Goal: Task Accomplishment & Management: Complete application form

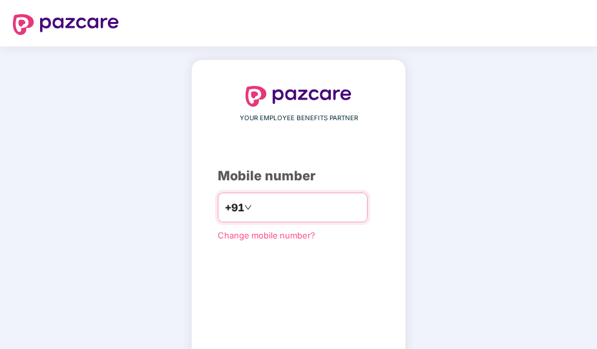
click at [257, 203] on input "number" at bounding box center [307, 207] width 106 height 21
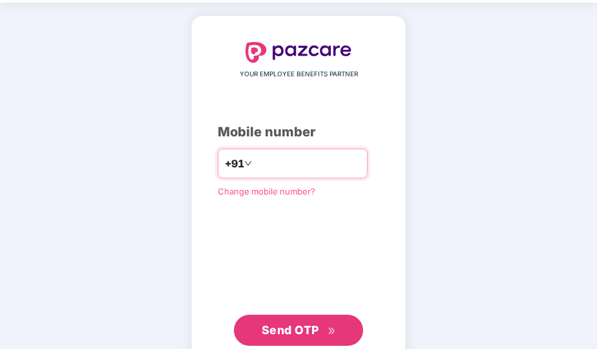
scroll to position [65, 0]
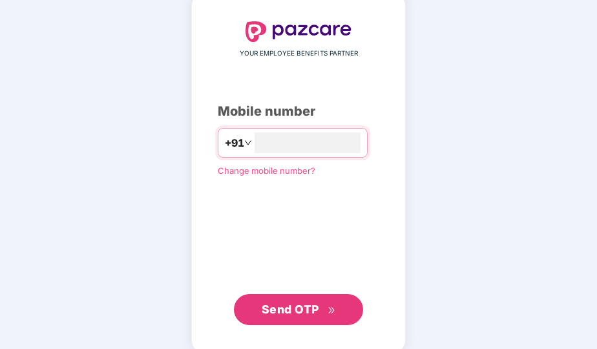
click at [304, 304] on span "Send OTP" at bounding box center [290, 309] width 57 height 14
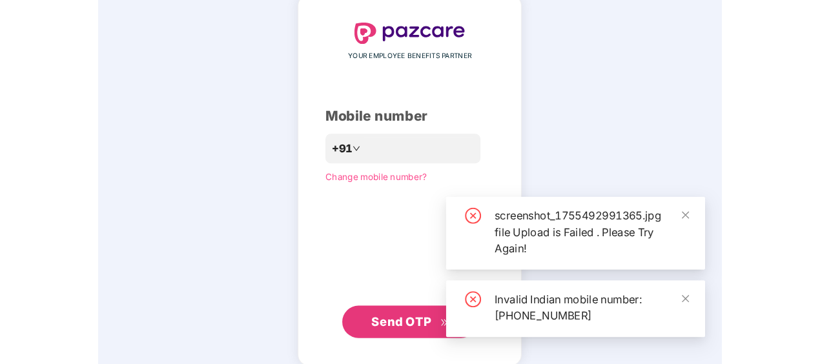
scroll to position [62, 0]
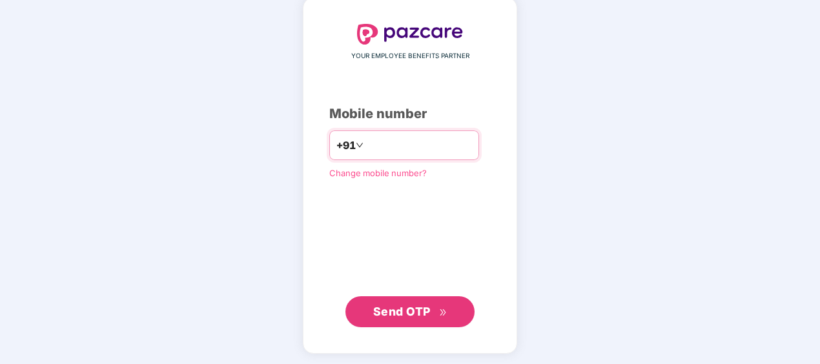
click at [366, 145] on input "**********" at bounding box center [419, 145] width 106 height 21
type input "**********"
click at [446, 309] on icon "double-right" at bounding box center [443, 313] width 8 height 8
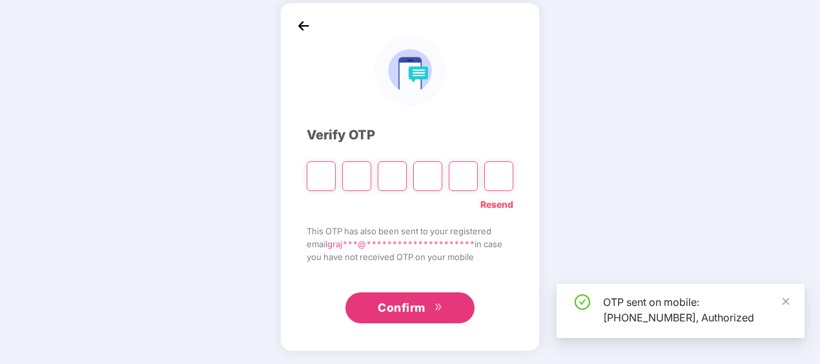
scroll to position [57, 0]
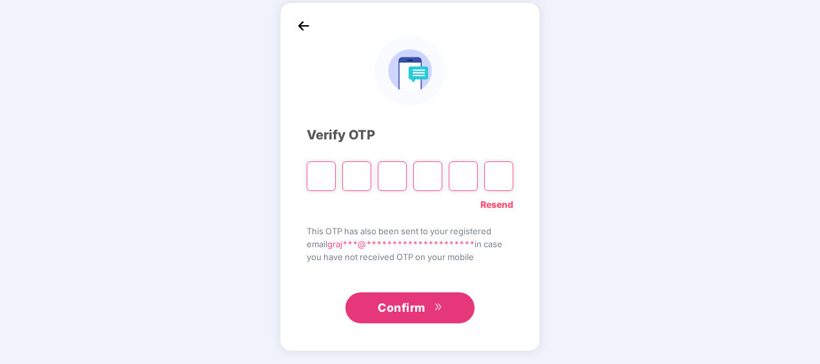
type input "*"
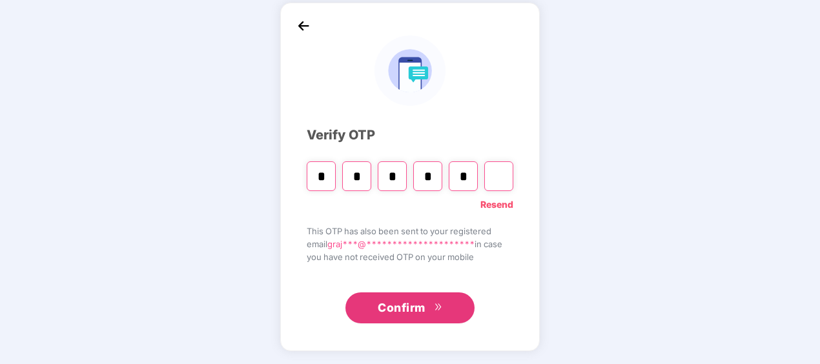
type input "*"
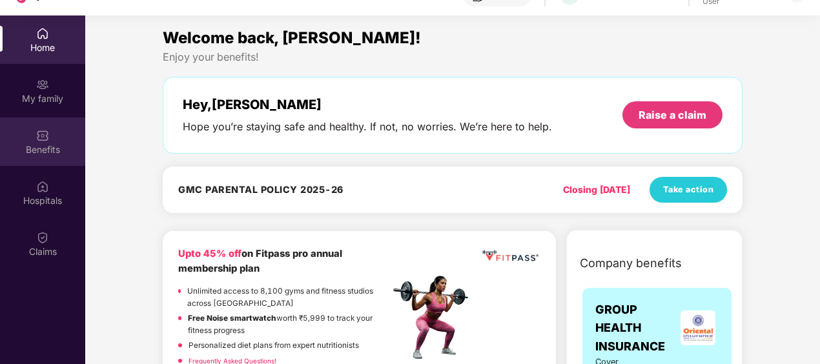
click at [56, 137] on div "Benefits" at bounding box center [42, 142] width 85 height 48
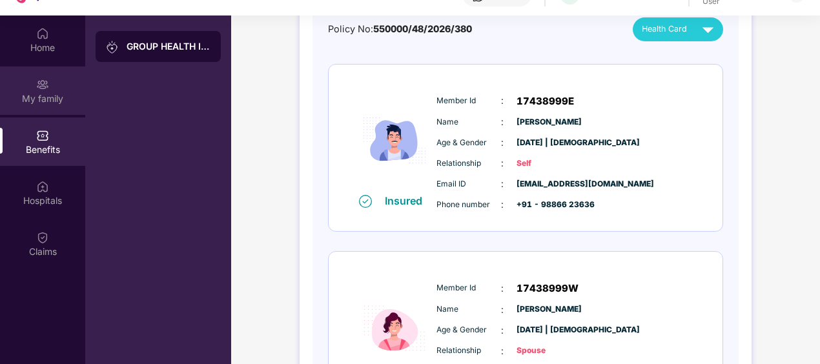
scroll to position [123, 0]
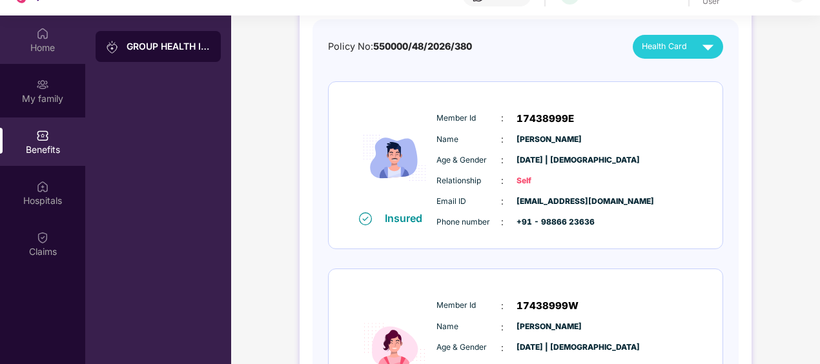
click at [50, 46] on div "Home" at bounding box center [42, 47] width 85 height 13
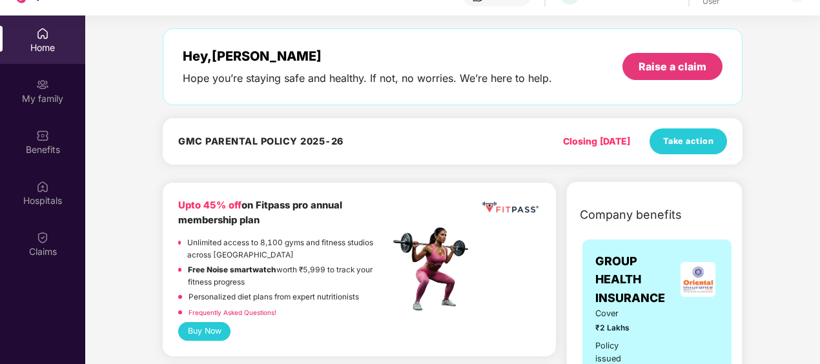
scroll to position [65, 0]
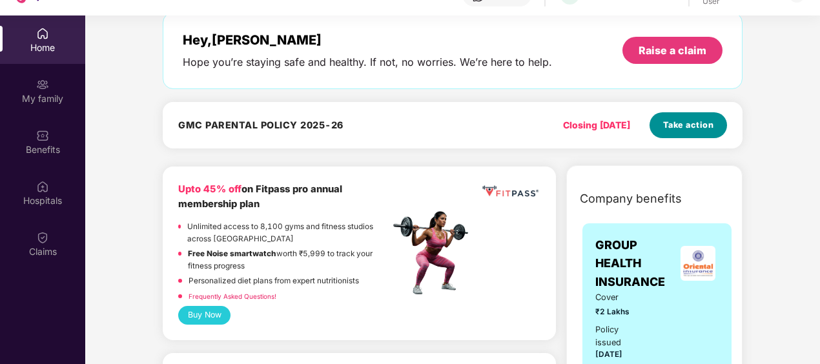
click at [596, 122] on span "Take action" at bounding box center [688, 125] width 51 height 13
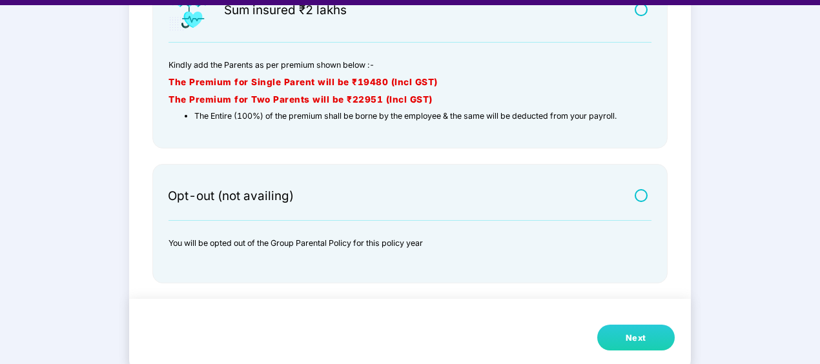
scroll to position [31, 0]
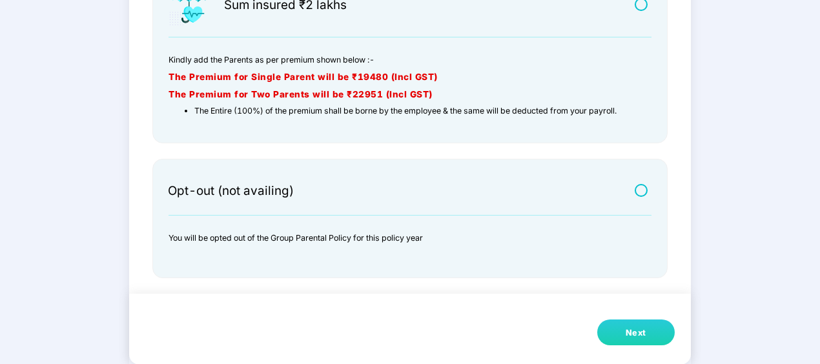
click at [409, 248] on p at bounding box center [402, 255] width 467 height 16
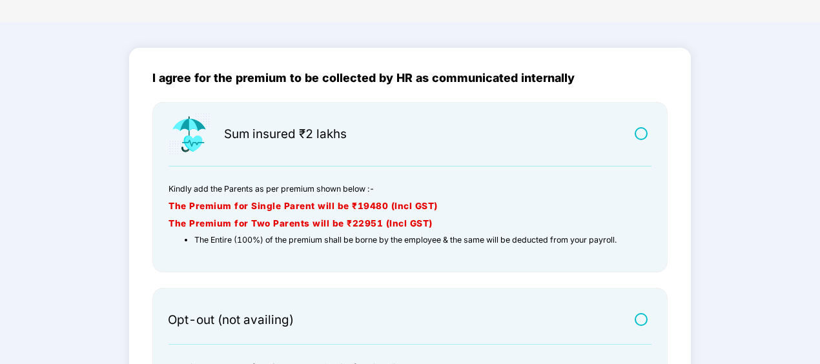
scroll to position [0, 0]
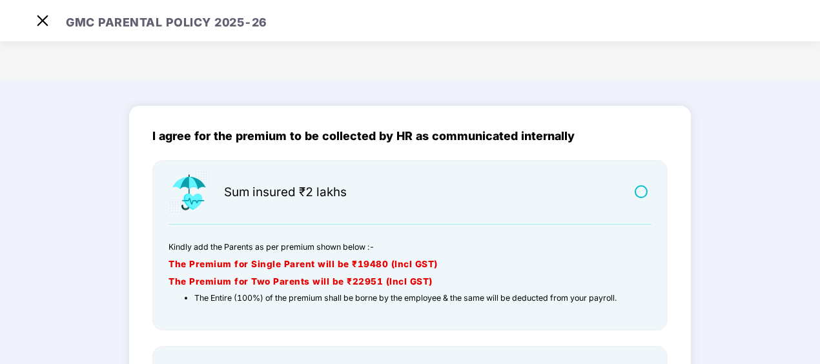
click at [398, 261] on strong "The Premium for Single Parent will be ₹19480 (Incl GST)" at bounding box center [303, 264] width 269 height 10
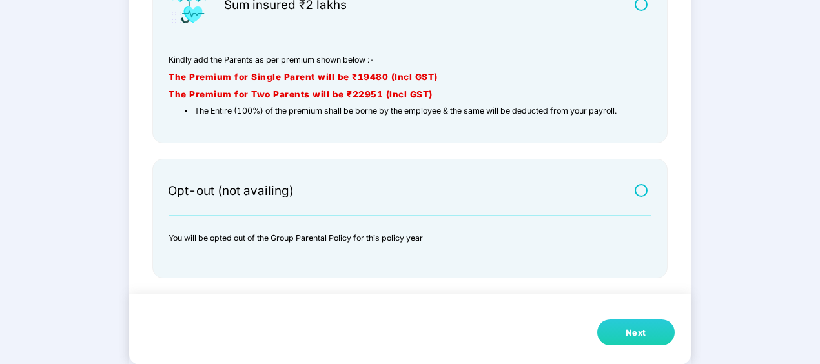
click at [596, 336] on div "Next" at bounding box center [636, 333] width 21 height 13
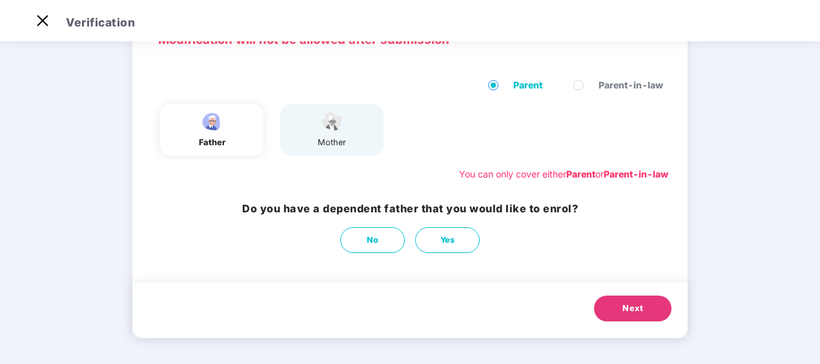
scroll to position [77, 0]
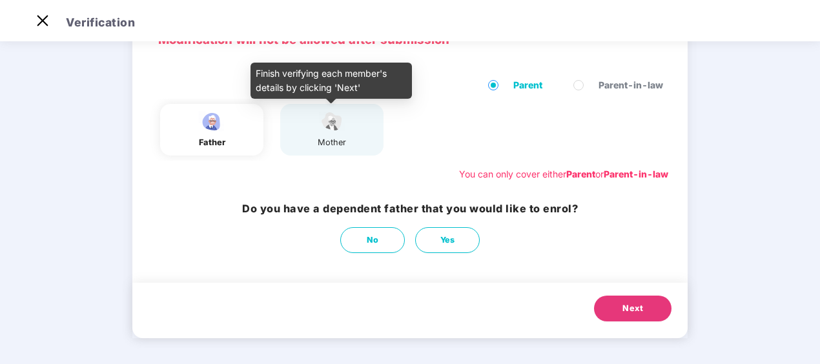
click at [344, 132] on img at bounding box center [332, 121] width 32 height 23
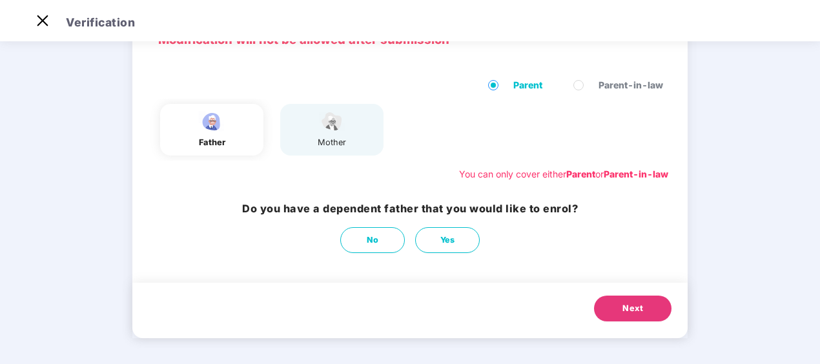
click at [236, 133] on div "father" at bounding box center [211, 130] width 103 height 52
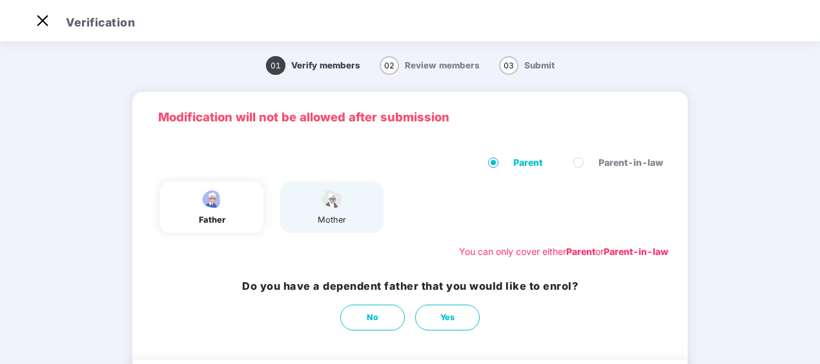
scroll to position [0, 0]
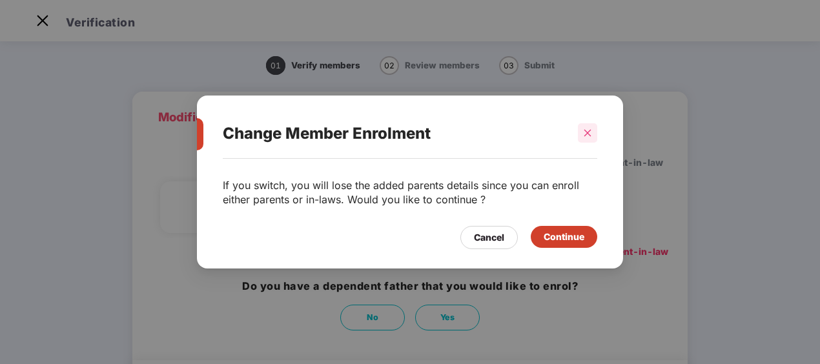
click at [586, 130] on icon "close" at bounding box center [587, 133] width 9 height 9
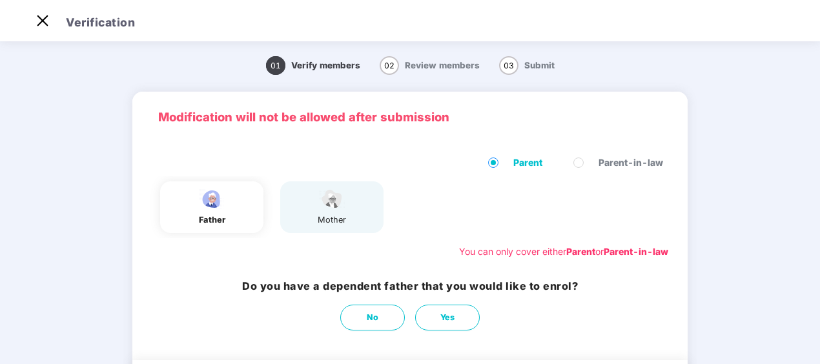
scroll to position [65, 0]
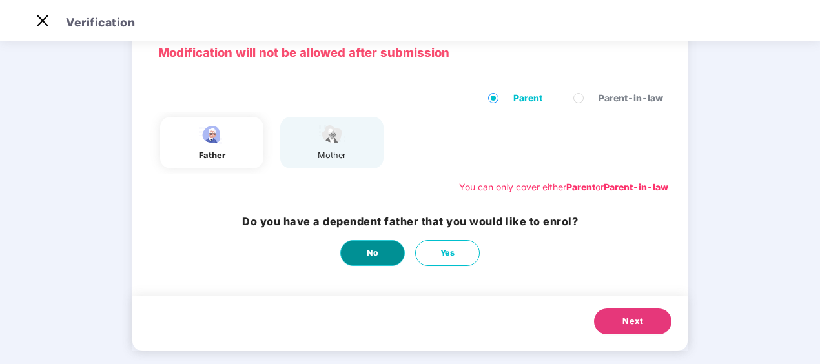
click at [375, 256] on span "No" at bounding box center [373, 253] width 12 height 13
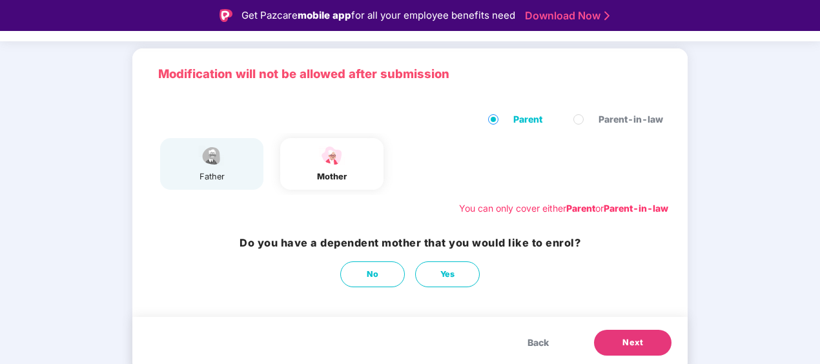
scroll to position [77, 0]
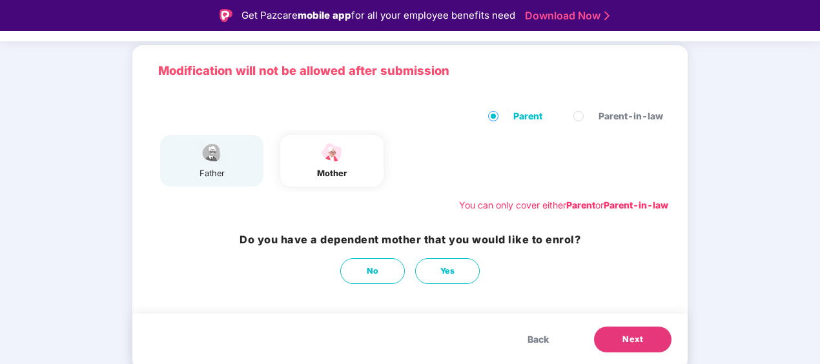
click at [345, 155] on img at bounding box center [332, 152] width 32 height 23
click at [218, 173] on div "father" at bounding box center [212, 173] width 32 height 13
click at [440, 273] on span "Yes" at bounding box center [447, 271] width 15 height 13
select select "******"
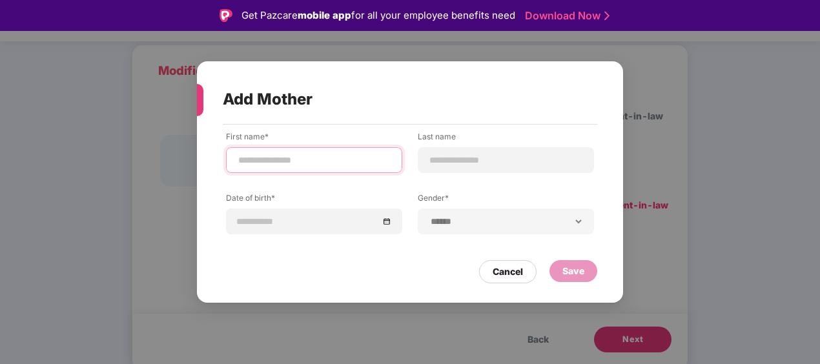
click at [302, 158] on input at bounding box center [314, 161] width 154 height 14
type input "*"
type input "****"
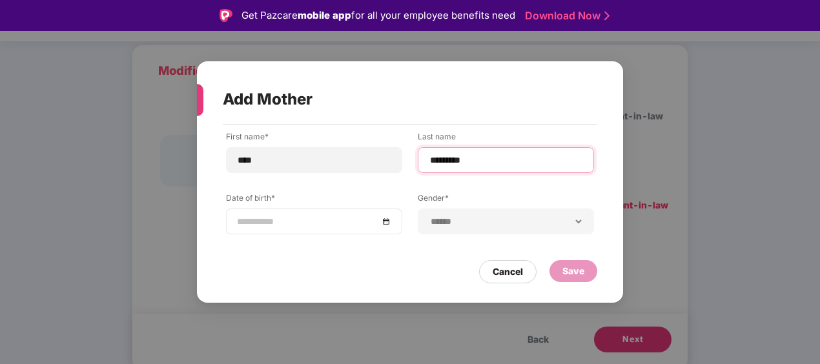
type input "*********"
click at [311, 225] on input at bounding box center [307, 221] width 141 height 14
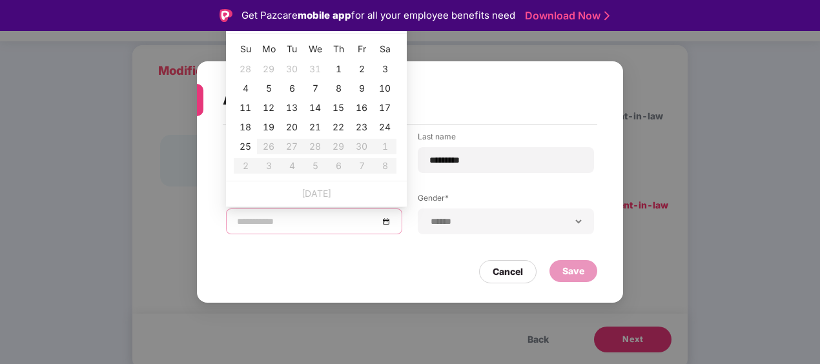
click at [311, 236] on div "**********" at bounding box center [410, 192] width 368 height 123
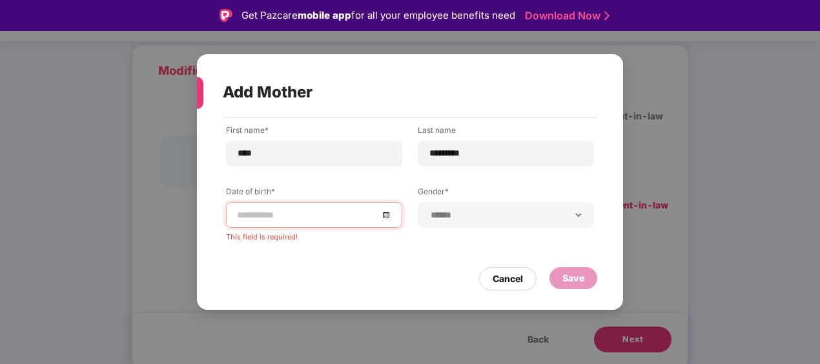
click at [513, 223] on div "**********" at bounding box center [506, 215] width 176 height 26
